Goal: Task Accomplishment & Management: Manage account settings

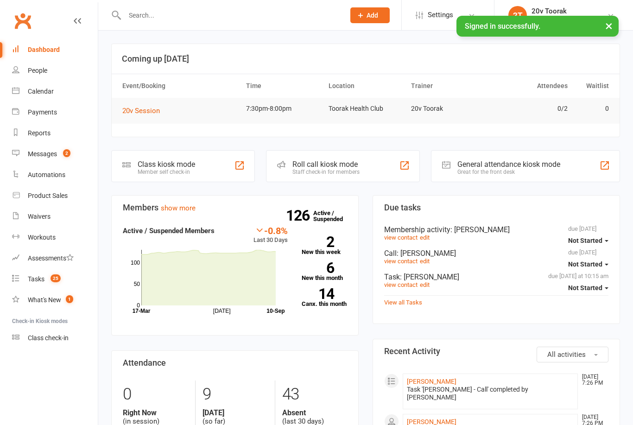
click at [68, 158] on link "Messages 2" at bounding box center [55, 154] width 86 height 21
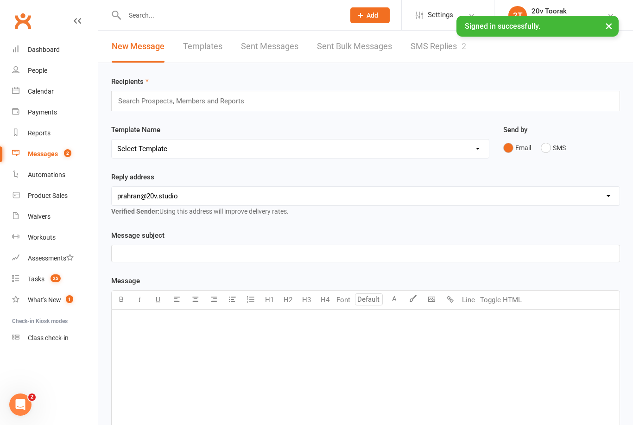
click at [434, 43] on link "SMS Replies 2" at bounding box center [438, 47] width 56 height 32
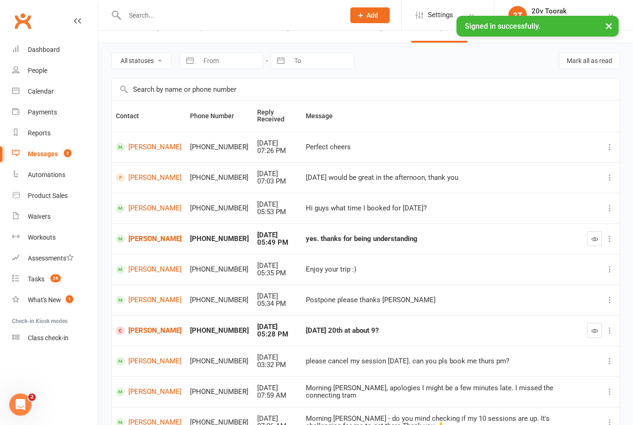
scroll to position [23, 0]
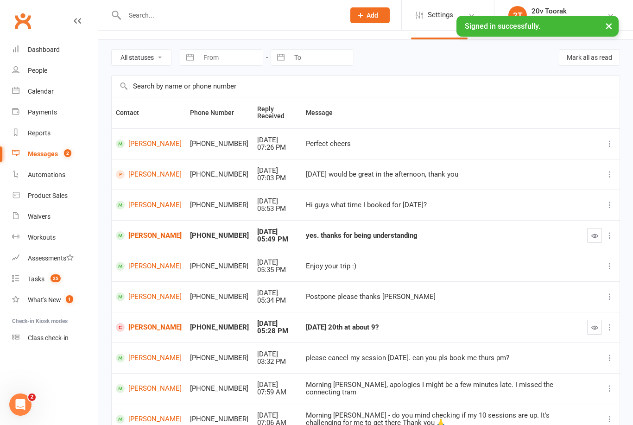
click at [126, 235] on link "[PERSON_NAME]" at bounding box center [149, 235] width 66 height 9
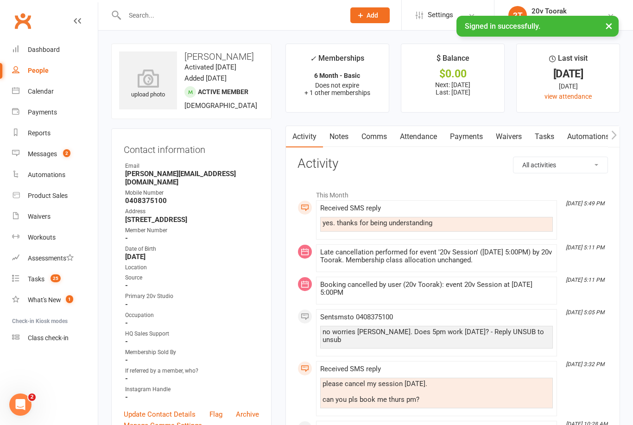
click at [20, 116] on link "Payments" at bounding box center [55, 112] width 86 height 21
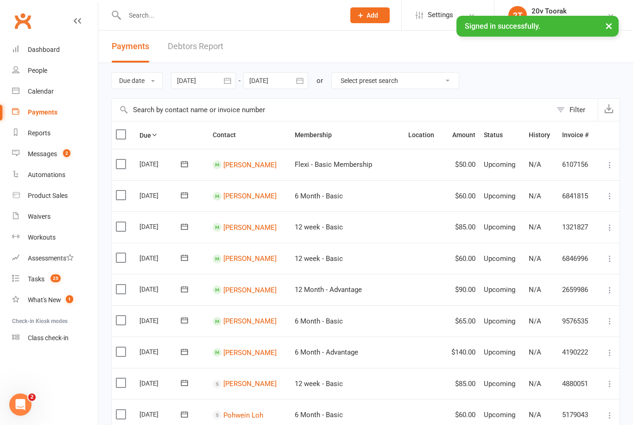
click at [27, 85] on link "Calendar" at bounding box center [55, 91] width 86 height 21
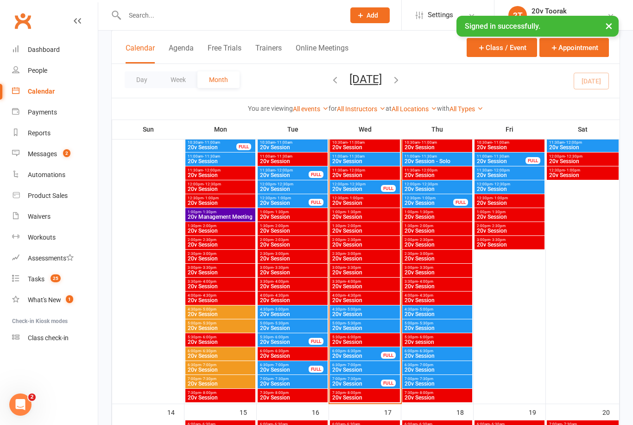
scroll to position [615, 0]
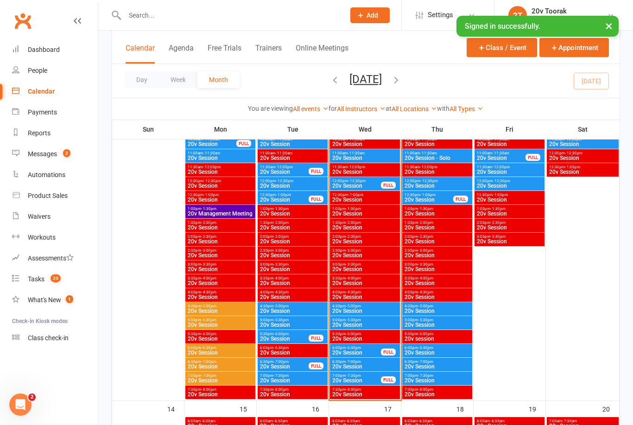
click at [430, 322] on span "20v Session" at bounding box center [437, 325] width 66 height 6
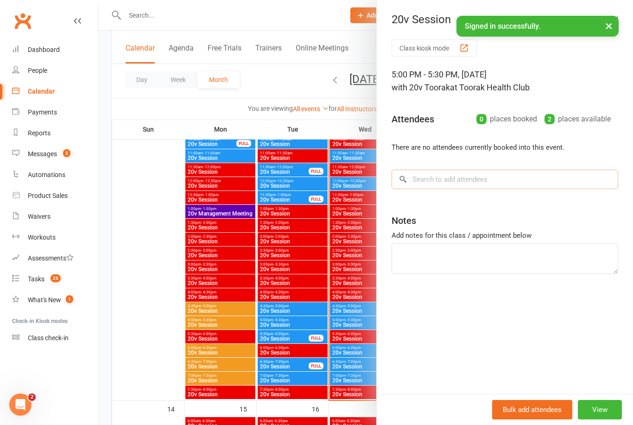
click at [506, 170] on input "search" at bounding box center [504, 179] width 227 height 19
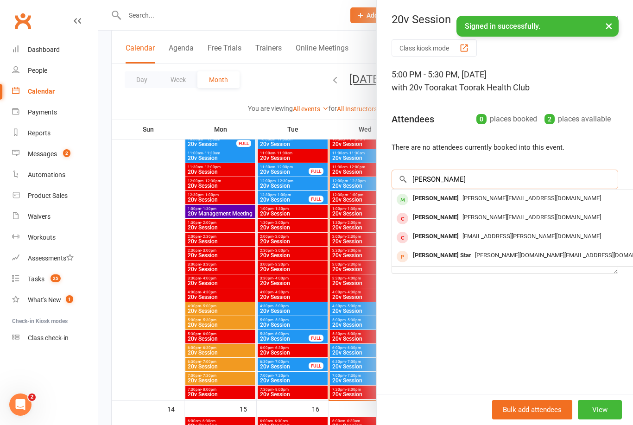
type input "[PERSON_NAME]"
click at [464, 199] on span "[PERSON_NAME][EMAIL_ADDRESS][DOMAIN_NAME]" at bounding box center [531, 198] width 138 height 7
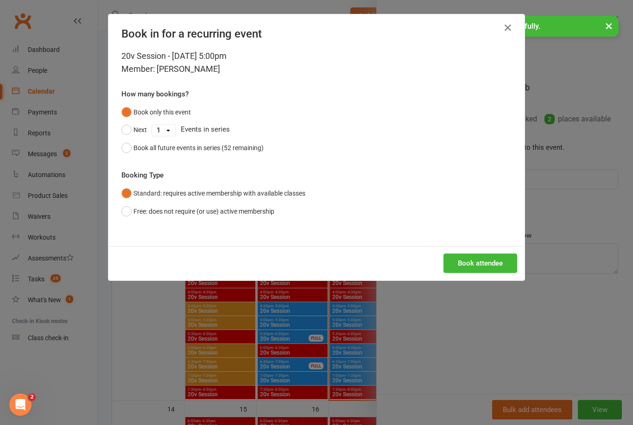
click at [491, 271] on button "Book attendee" at bounding box center [480, 262] width 74 height 19
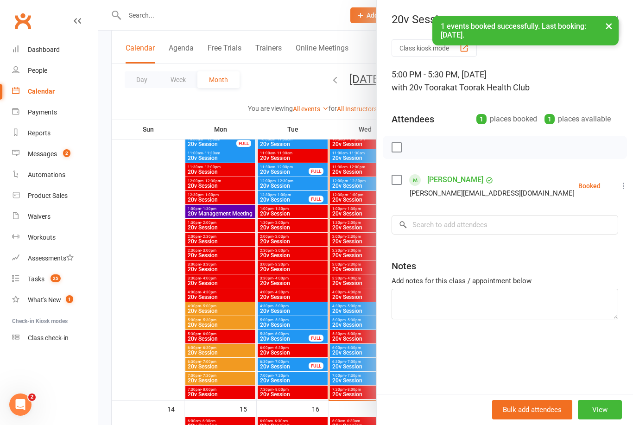
click at [332, 406] on div at bounding box center [365, 212] width 535 height 425
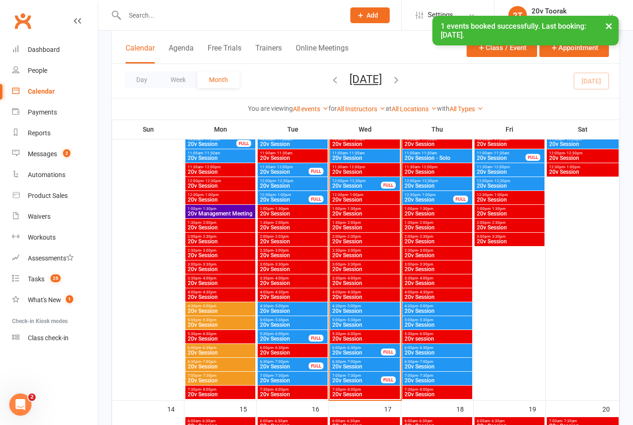
click at [445, 348] on span "6:00pm - 6:30pm" at bounding box center [437, 348] width 66 height 4
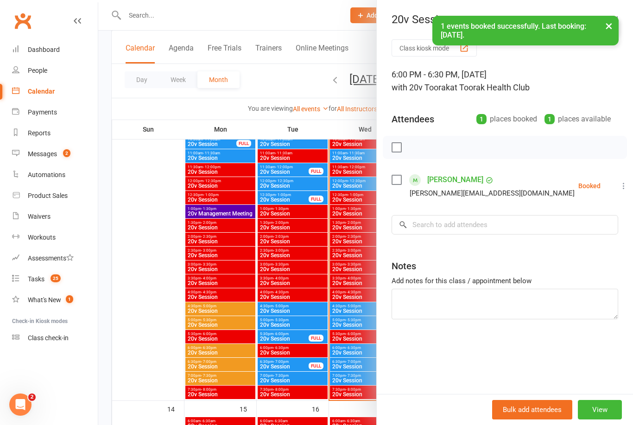
click at [318, 390] on div at bounding box center [365, 212] width 535 height 425
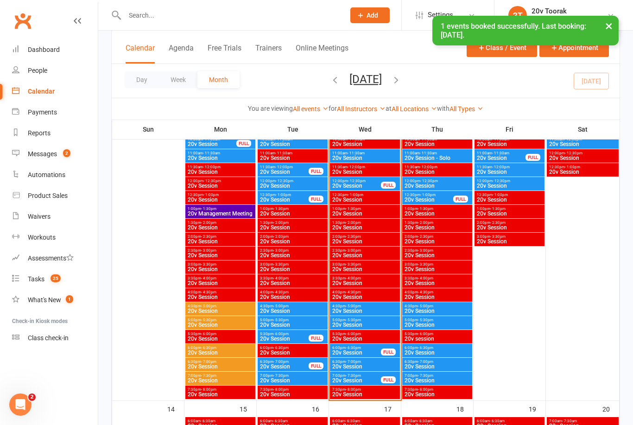
click at [431, 368] on span "20v Session" at bounding box center [437, 367] width 66 height 6
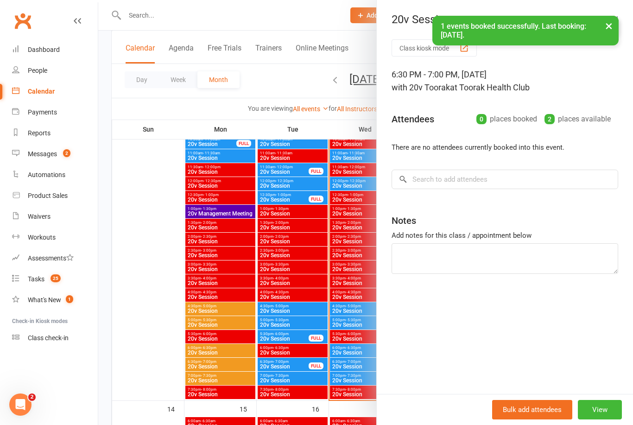
click at [327, 382] on div at bounding box center [365, 212] width 535 height 425
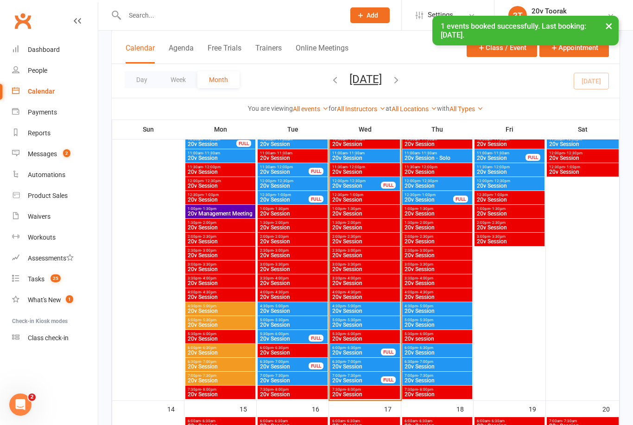
click at [427, 378] on span "20v Session" at bounding box center [437, 381] width 66 height 6
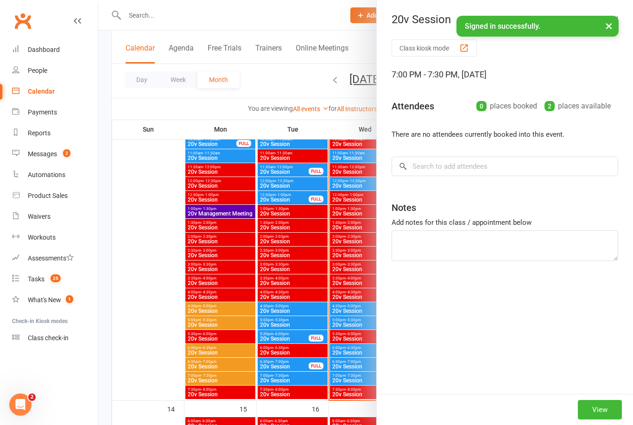
click at [340, 389] on div at bounding box center [365, 212] width 535 height 425
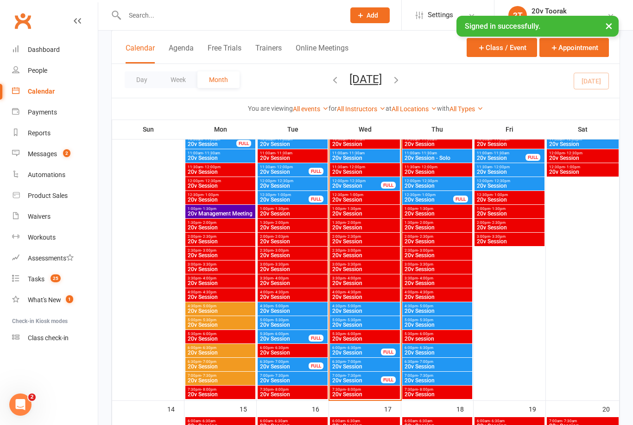
click at [35, 151] on div "Messages" at bounding box center [42, 153] width 29 height 7
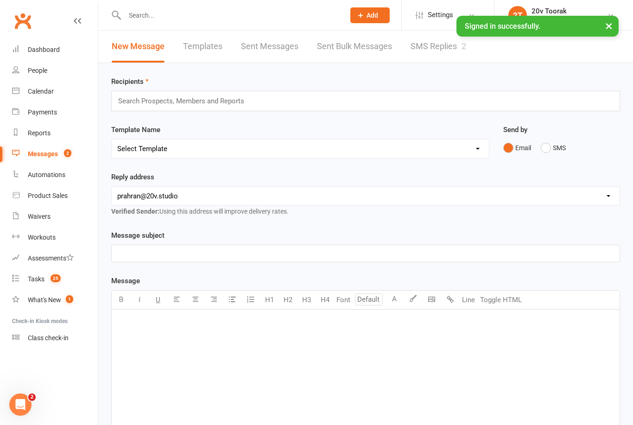
click at [436, 48] on link "SMS Replies 2" at bounding box center [438, 47] width 56 height 32
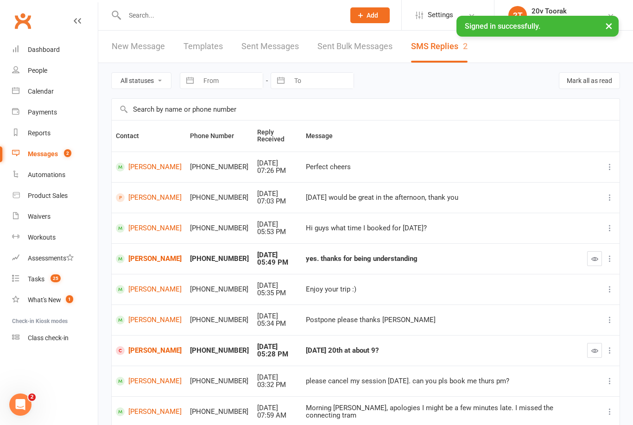
click at [597, 259] on icon "button" at bounding box center [594, 258] width 7 height 7
click at [154, 351] on link "[PERSON_NAME]" at bounding box center [149, 350] width 66 height 9
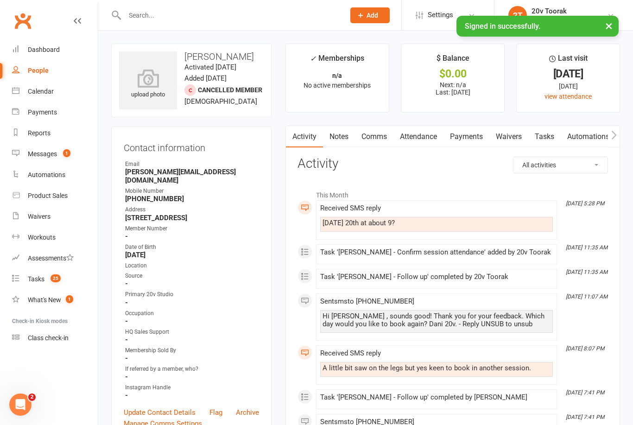
click at [25, 164] on link "Automations" at bounding box center [55, 174] width 86 height 21
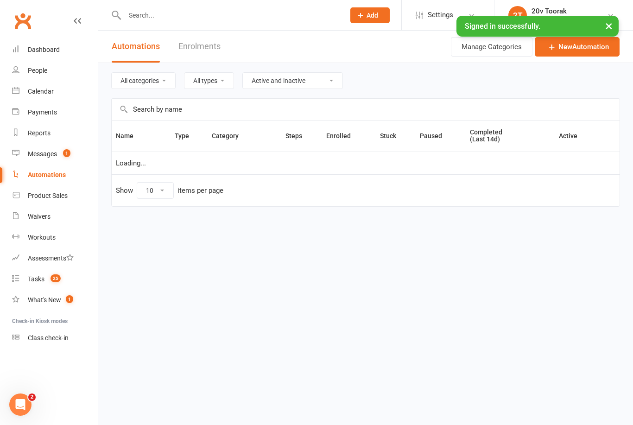
select select "100"
click at [28, 156] on div "Messages" at bounding box center [42, 153] width 29 height 7
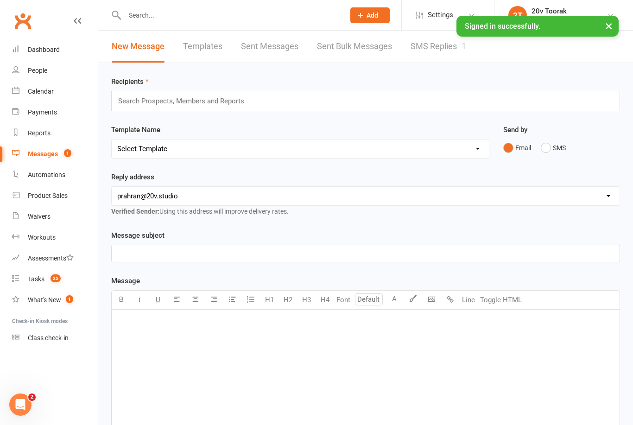
click at [438, 56] on link "SMS Replies 1" at bounding box center [438, 47] width 56 height 32
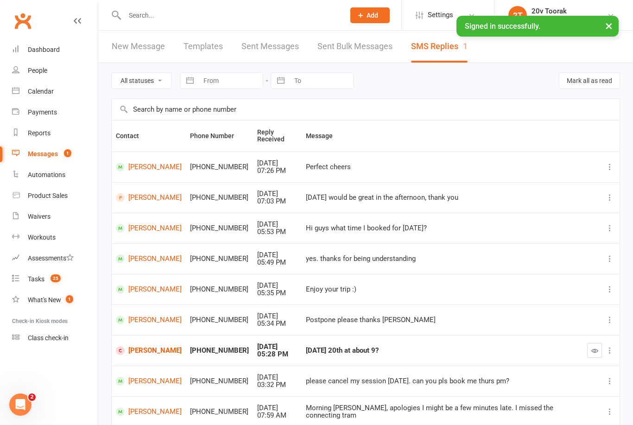
click at [38, 103] on link "Payments" at bounding box center [55, 112] width 86 height 21
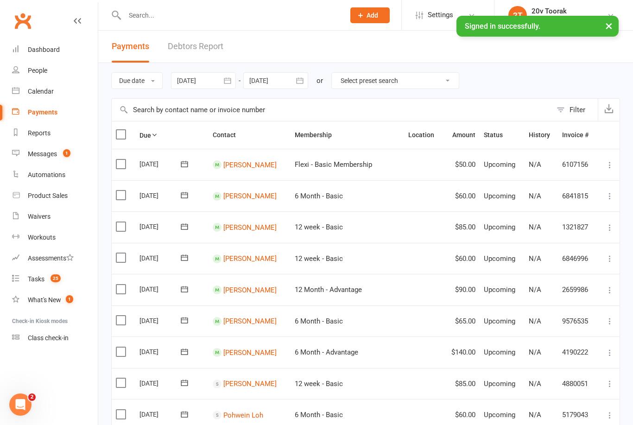
click at [23, 89] on link "Calendar" at bounding box center [55, 91] width 86 height 21
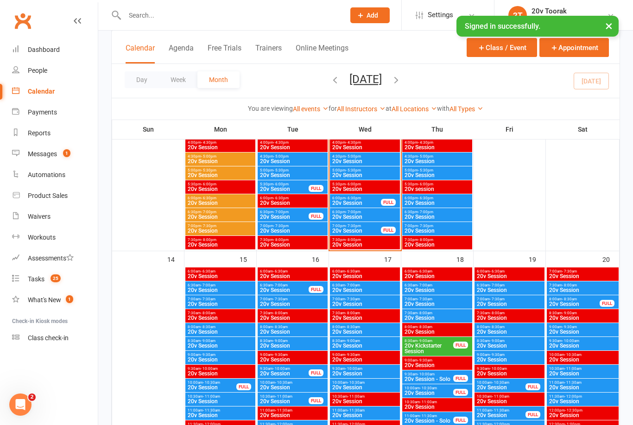
scroll to position [768, 0]
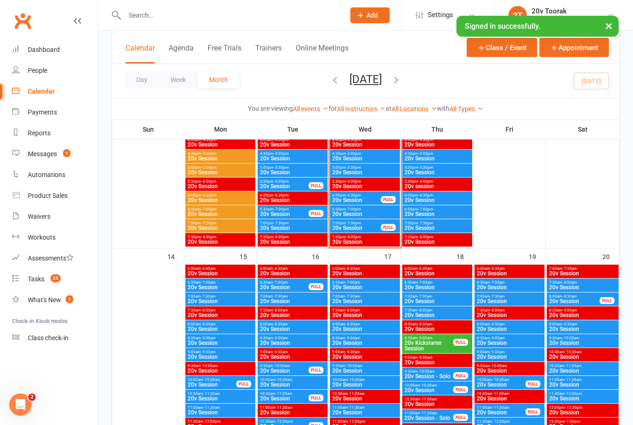
click at [580, 326] on span "20v Session" at bounding box center [582, 329] width 68 height 6
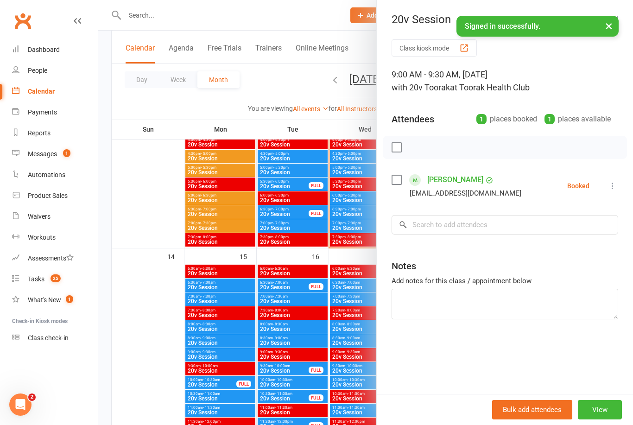
click at [283, 362] on div at bounding box center [365, 212] width 535 height 425
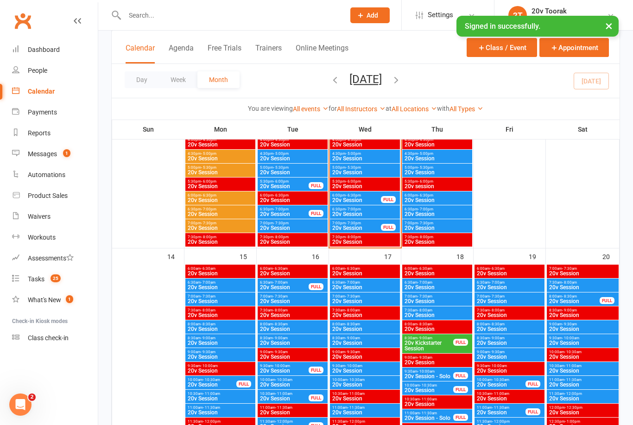
click at [30, 148] on link "Messages 1" at bounding box center [55, 154] width 86 height 21
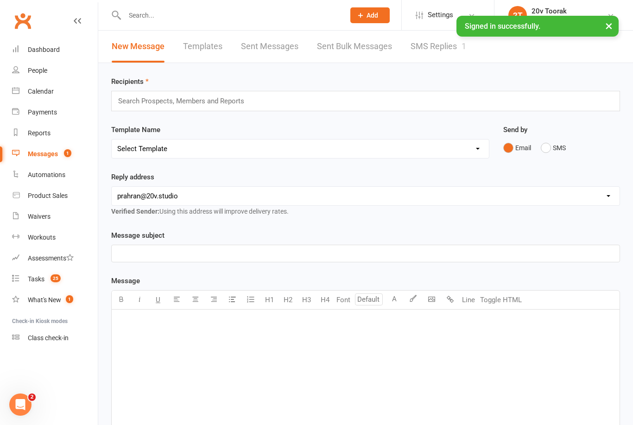
click at [443, 52] on link "SMS Replies 1" at bounding box center [438, 47] width 56 height 32
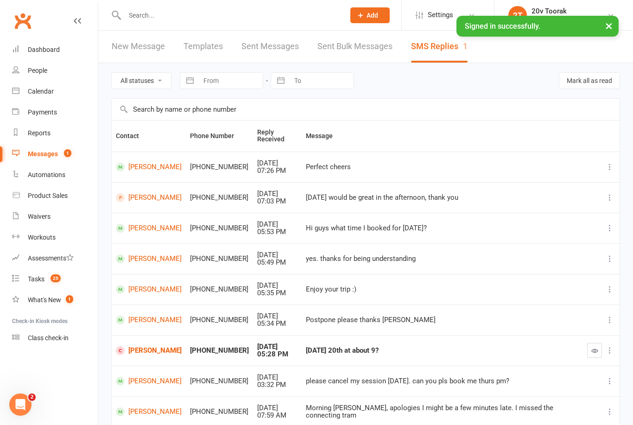
click at [36, 279] on div "Tasks" at bounding box center [36, 278] width 17 height 7
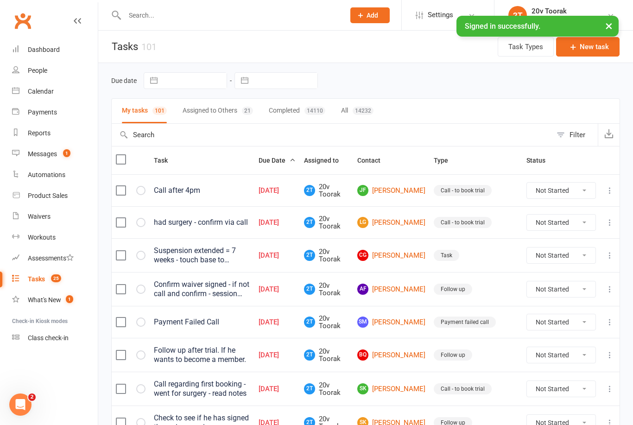
click at [25, 153] on link "Messages 1" at bounding box center [55, 154] width 86 height 21
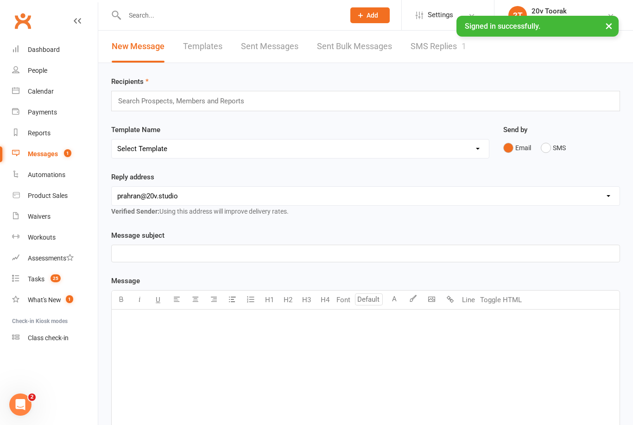
click at [434, 51] on link "SMS Replies 1" at bounding box center [438, 47] width 56 height 32
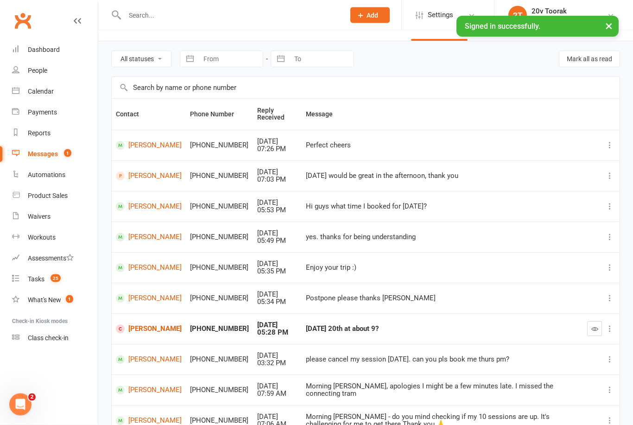
scroll to position [22, 0]
click at [61, 116] on link "Payments" at bounding box center [55, 112] width 86 height 21
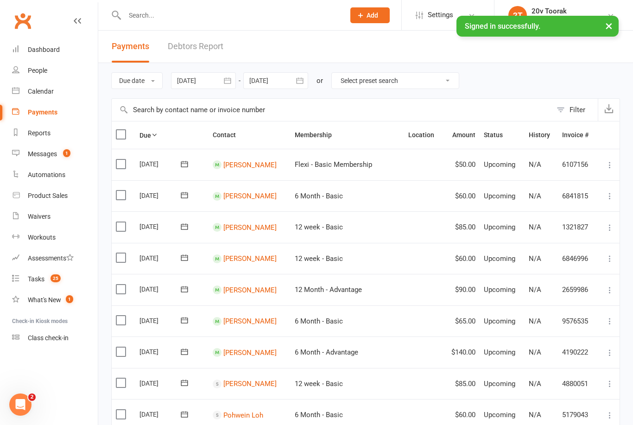
click at [51, 88] on div "Calendar" at bounding box center [41, 91] width 26 height 7
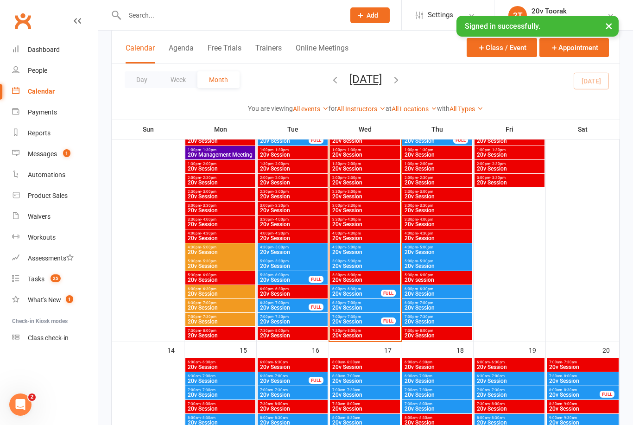
scroll to position [674, 0]
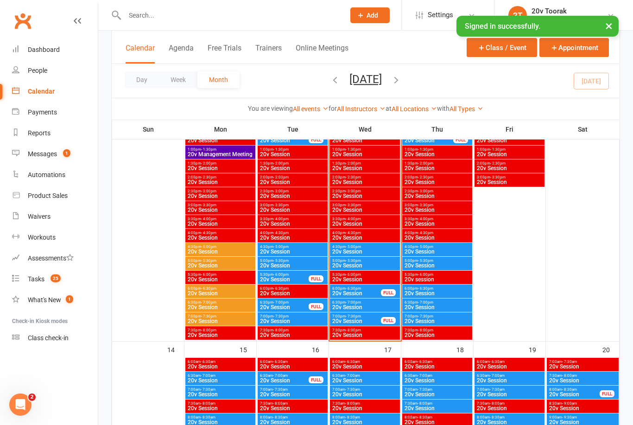
click at [369, 297] on div "6:00pm - 6:30pm 20v Session FULL" at bounding box center [365, 290] width 70 height 13
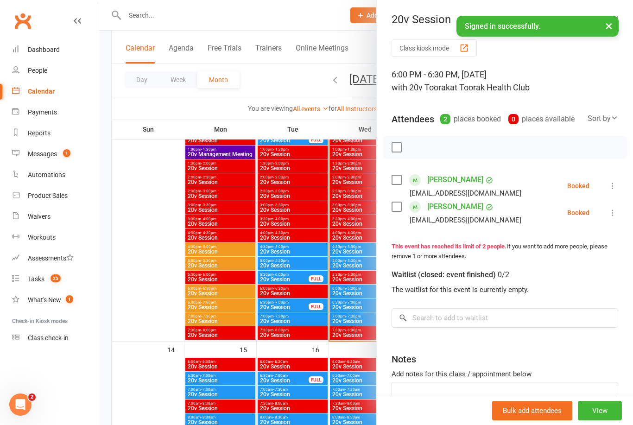
click at [614, 181] on button at bounding box center [612, 185] width 11 height 11
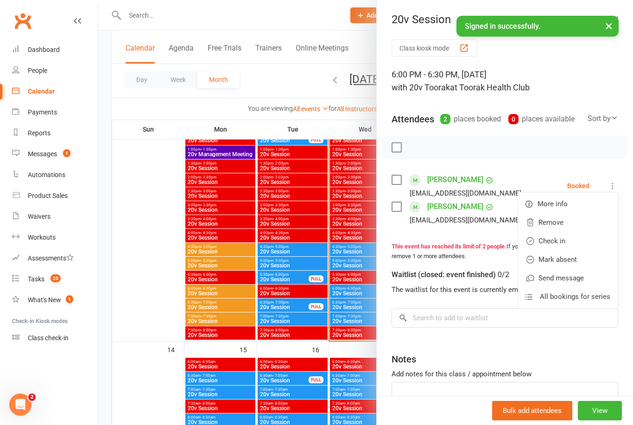
click at [562, 246] on link "Check in" at bounding box center [568, 241] width 100 height 19
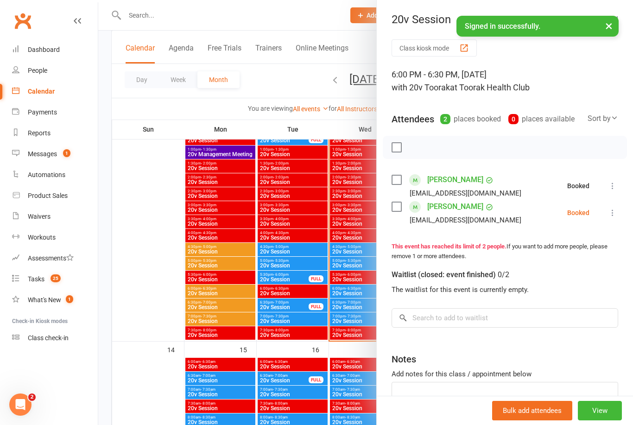
click at [616, 214] on icon at bounding box center [612, 212] width 9 height 9
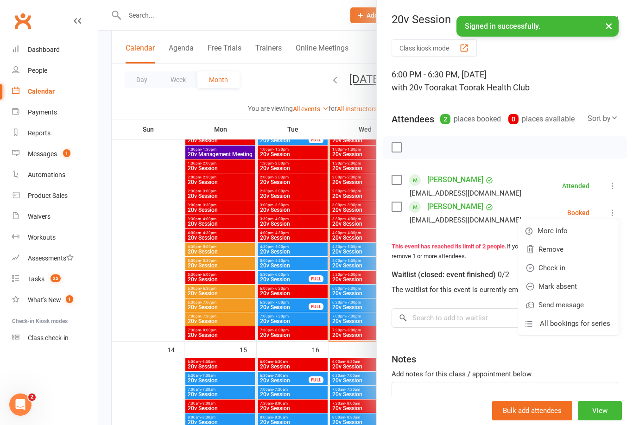
click at [562, 274] on link "Check in" at bounding box center [568, 267] width 100 height 19
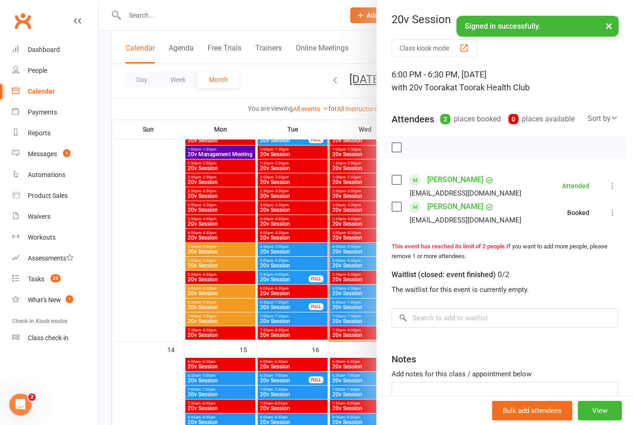
click at [341, 318] on div at bounding box center [365, 212] width 535 height 425
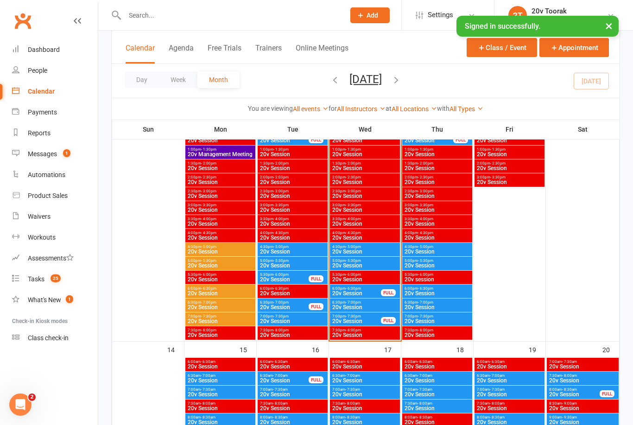
click at [359, 302] on span "- 7:00pm" at bounding box center [353, 302] width 15 height 4
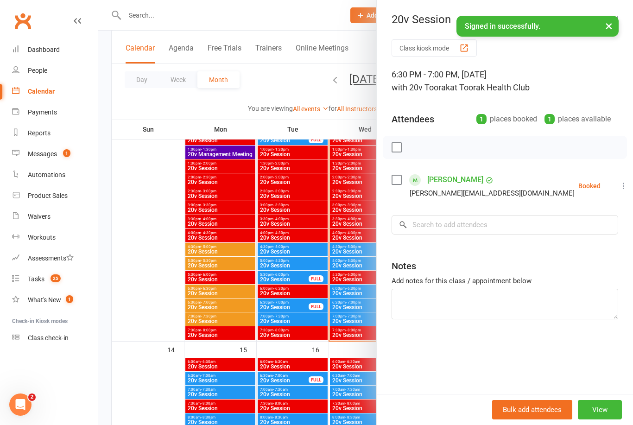
click at [619, 183] on icon at bounding box center [623, 185] width 9 height 9
click at [561, 246] on link "Check in" at bounding box center [579, 241] width 100 height 19
click at [352, 312] on div at bounding box center [365, 212] width 535 height 425
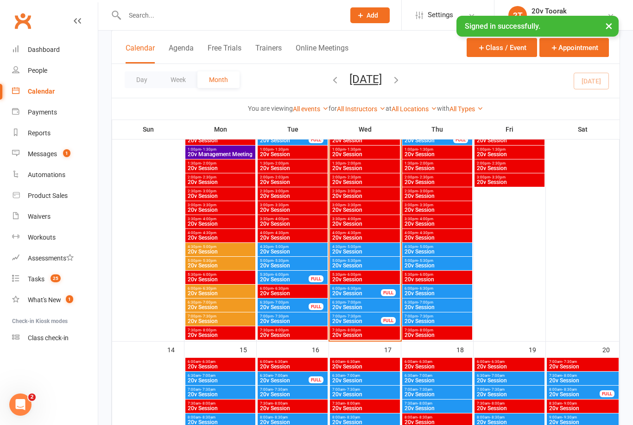
click at [359, 319] on span "20v Session" at bounding box center [357, 321] width 50 height 6
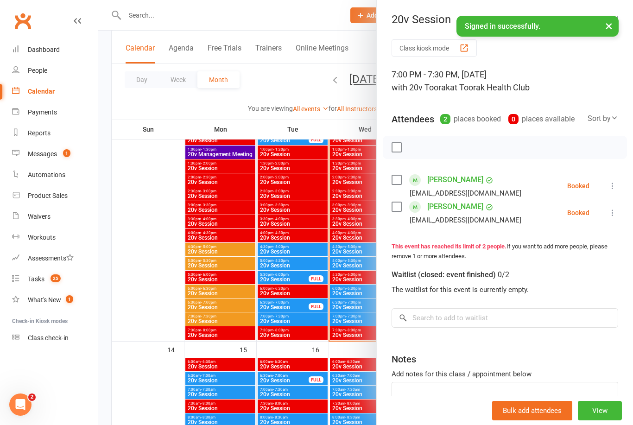
click at [614, 188] on icon at bounding box center [612, 185] width 9 height 9
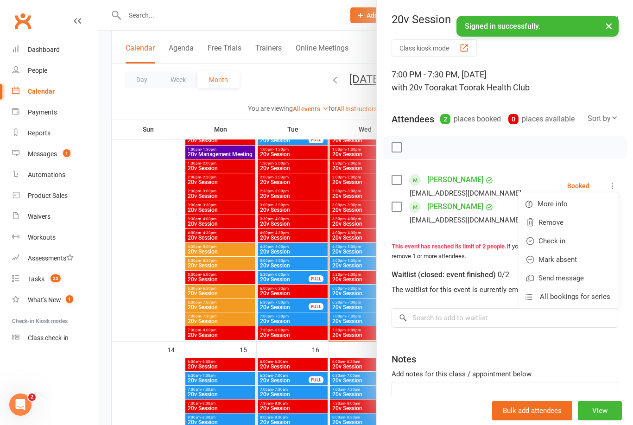
click at [565, 242] on link "Check in" at bounding box center [568, 241] width 100 height 19
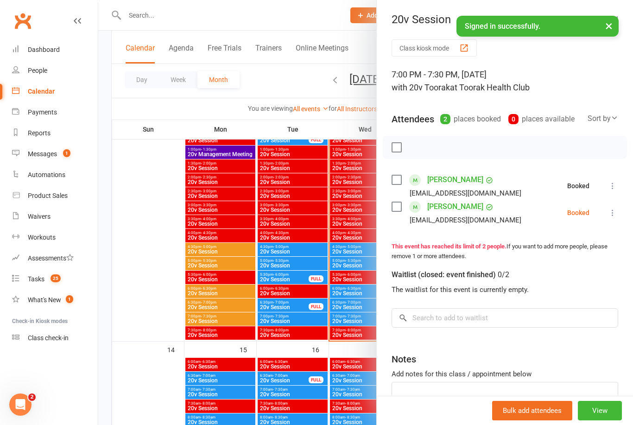
click at [617, 214] on icon at bounding box center [612, 212] width 9 height 9
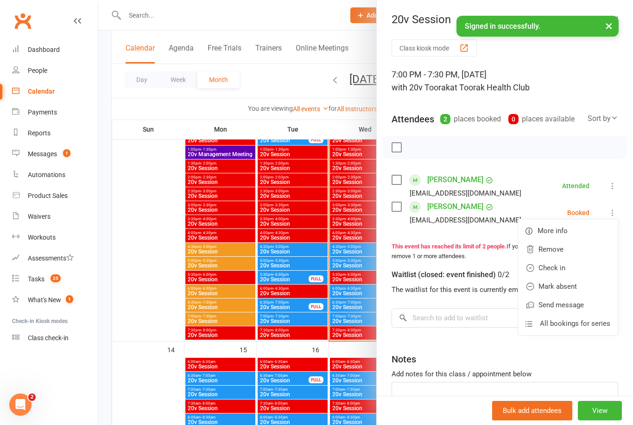
click at [560, 266] on link "Check in" at bounding box center [568, 267] width 100 height 19
